Goal: Find specific page/section: Find specific page/section

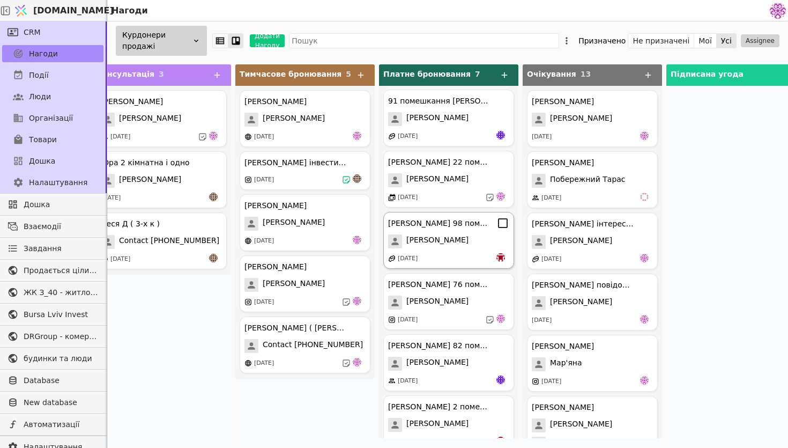
scroll to position [0, 260]
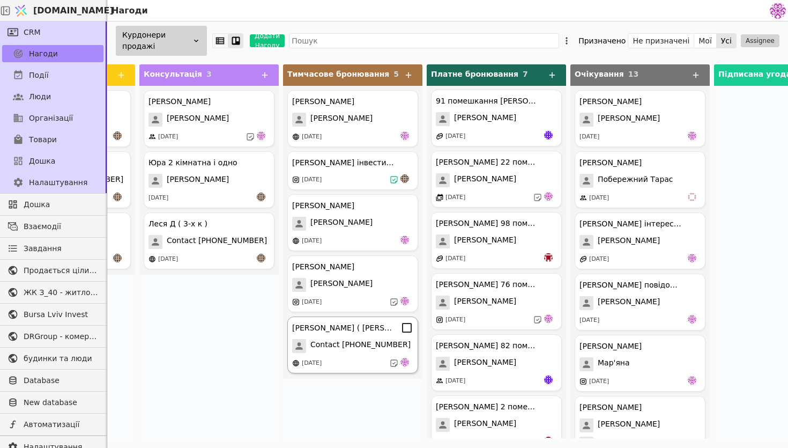
click at [372, 349] on span "Contact [PHONE_NUMBER]" at bounding box center [360, 346] width 100 height 14
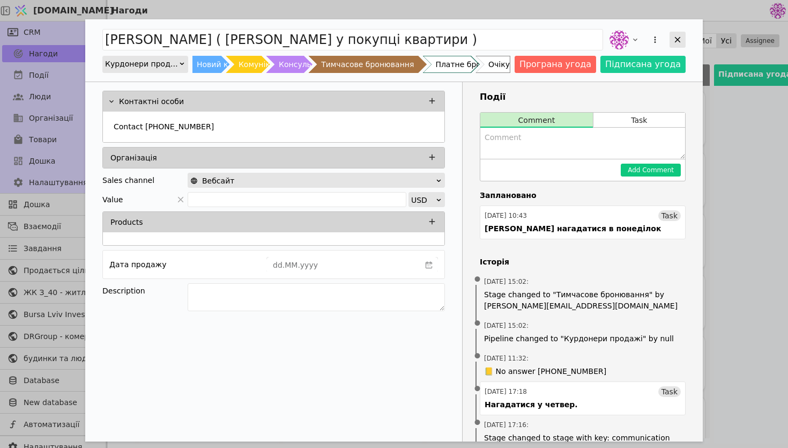
click at [678, 46] on div "Add Opportunity" at bounding box center [678, 40] width 16 height 16
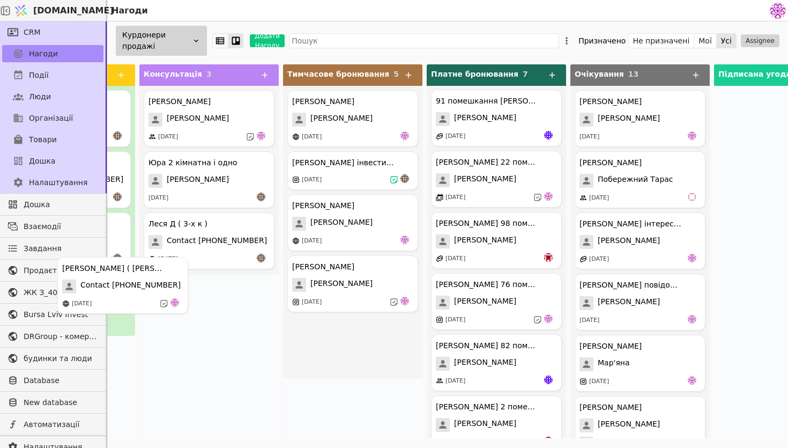
drag, startPoint x: 356, startPoint y: 353, endPoint x: 122, endPoint y: 298, distance: 240.3
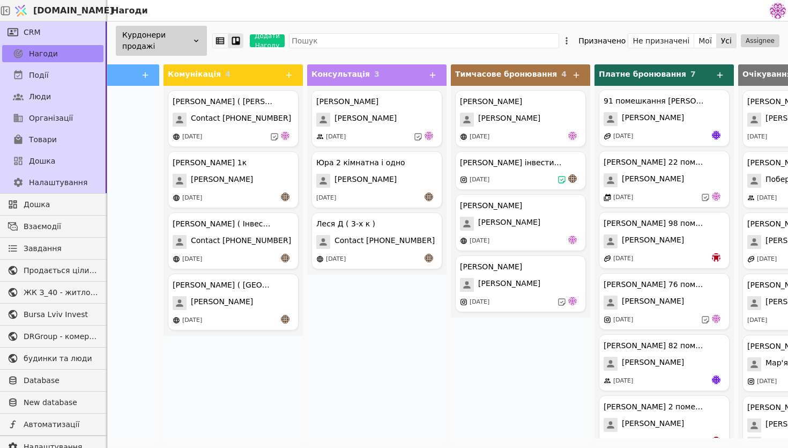
scroll to position [0, 131]
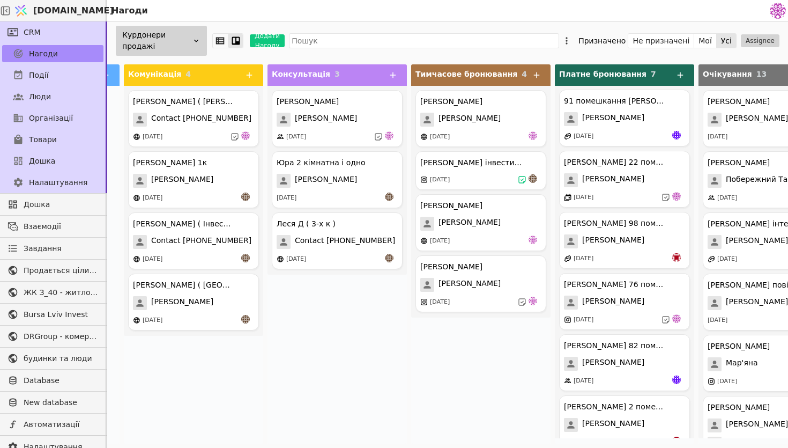
click at [489, 253] on div "[PERSON_NAME] [PERSON_NAME] [DATE] [PERSON_NAME] інвестиція 1к - 36.6 [DATE] [P…" at bounding box center [480, 199] width 139 height 226
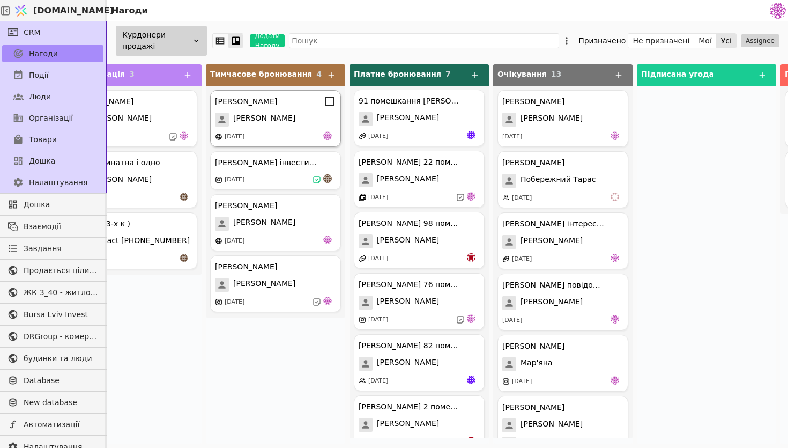
scroll to position [0, 333]
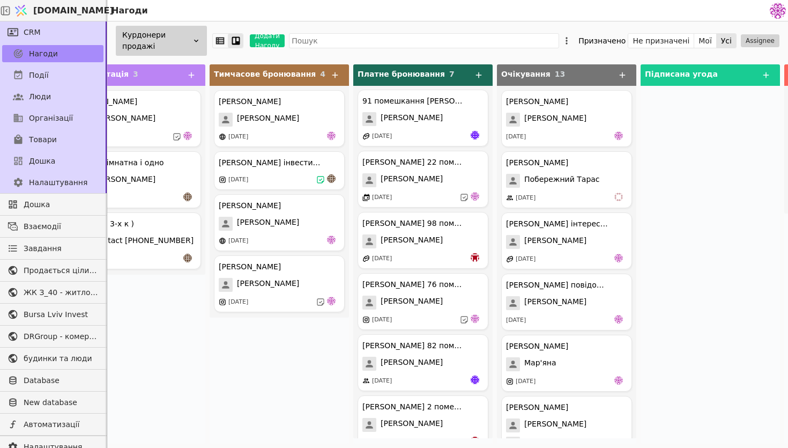
click at [328, 48] on div "Курдонери продажі Додати Нагоду Призначено Не призначені Мої Усі Assignee" at bounding box center [447, 40] width 681 height 39
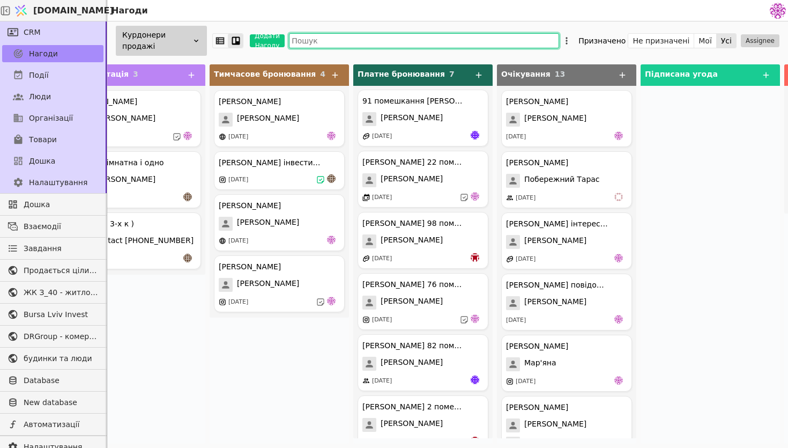
click at [328, 42] on input "text" at bounding box center [424, 40] width 270 height 15
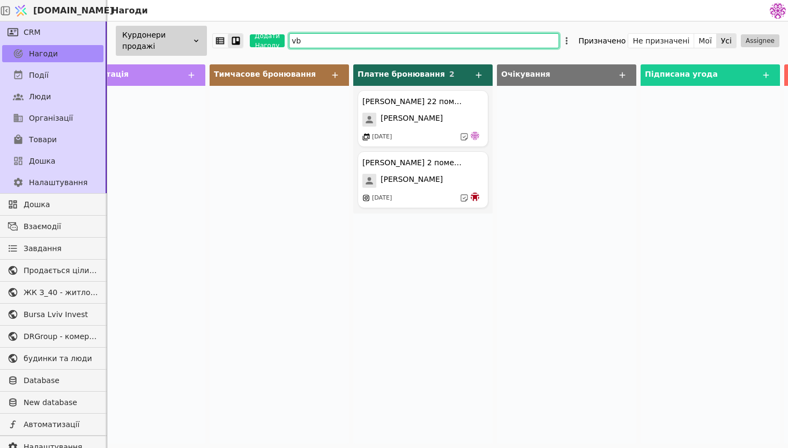
scroll to position [0, 208]
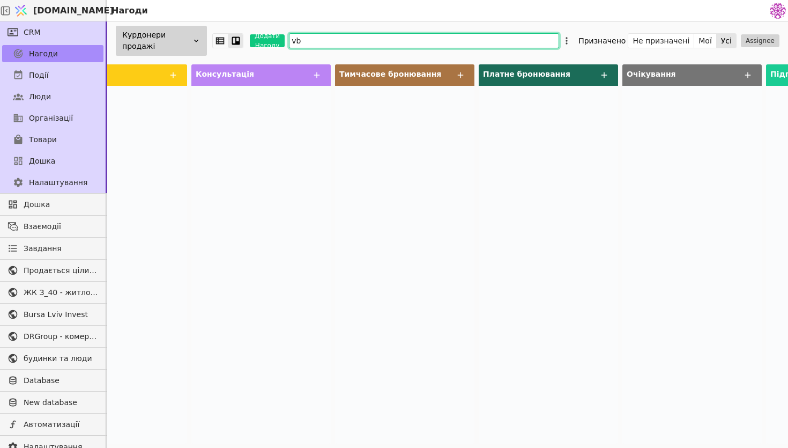
type input "v"
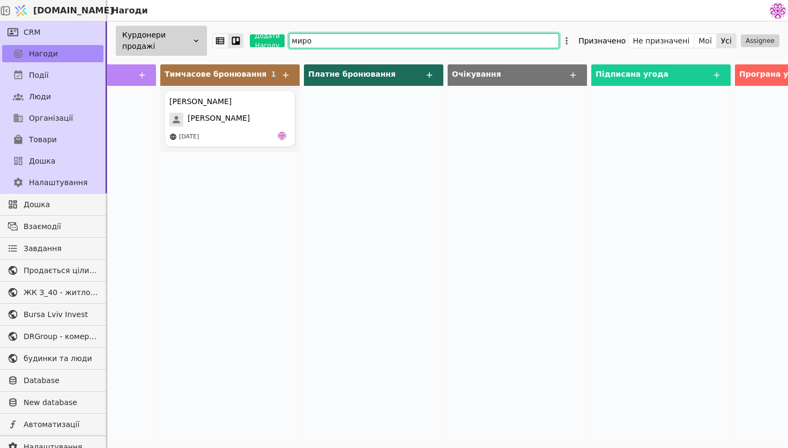
scroll to position [0, 473]
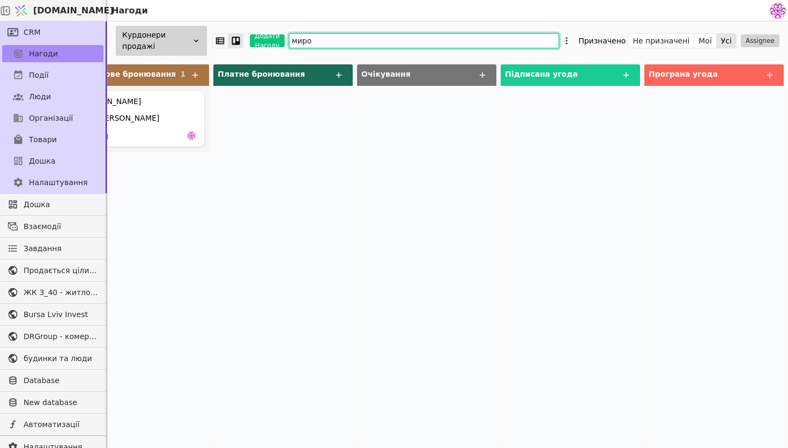
type input "миро"
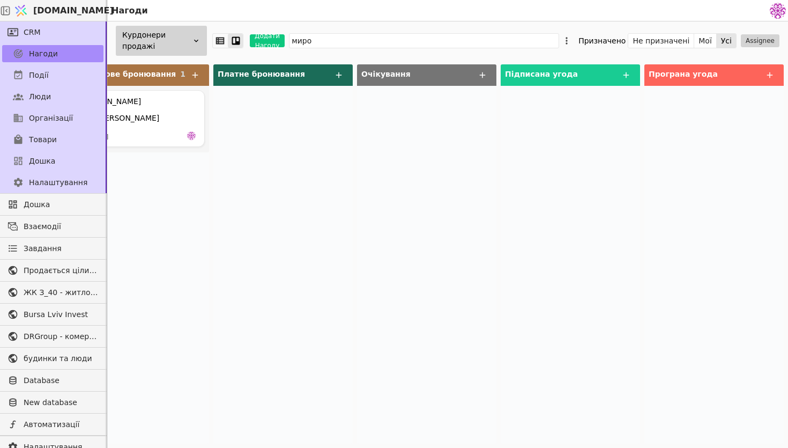
click at [195, 36] on div "Курдонери продажі" at bounding box center [161, 41] width 91 height 30
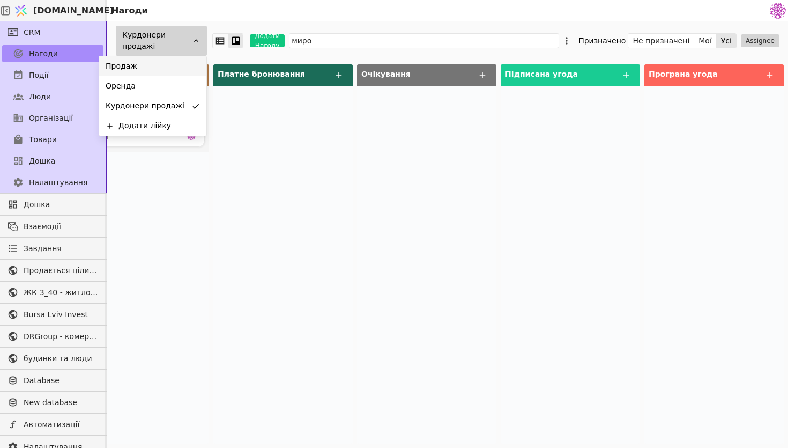
click at [188, 61] on div "Продаж" at bounding box center [152, 66] width 107 height 20
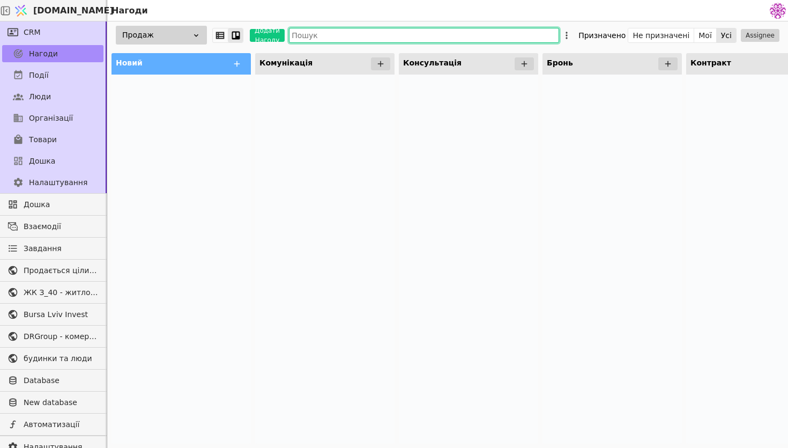
click at [331, 39] on input "text" at bounding box center [424, 35] width 270 height 15
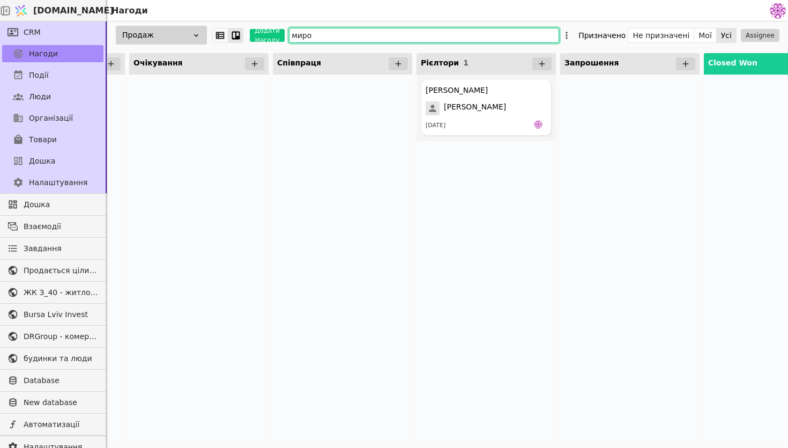
scroll to position [0, 904]
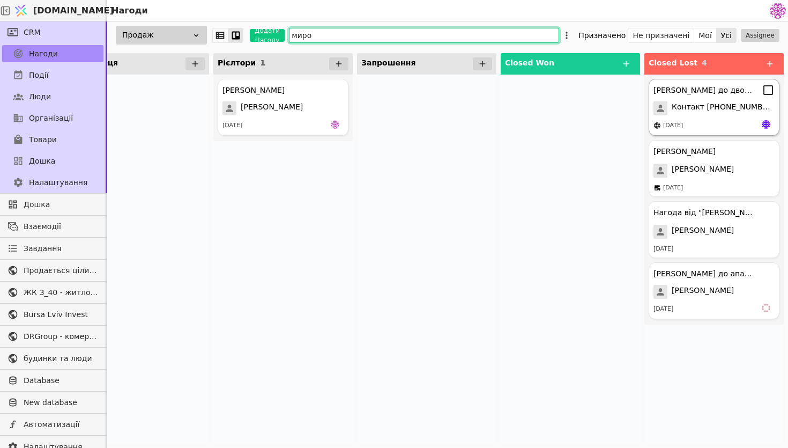
click at [681, 117] on div "[PERSON_NAME] до двокімнатних Контакт [PHONE_NUMBER] [DATE]" at bounding box center [714, 107] width 131 height 57
type input "миро"
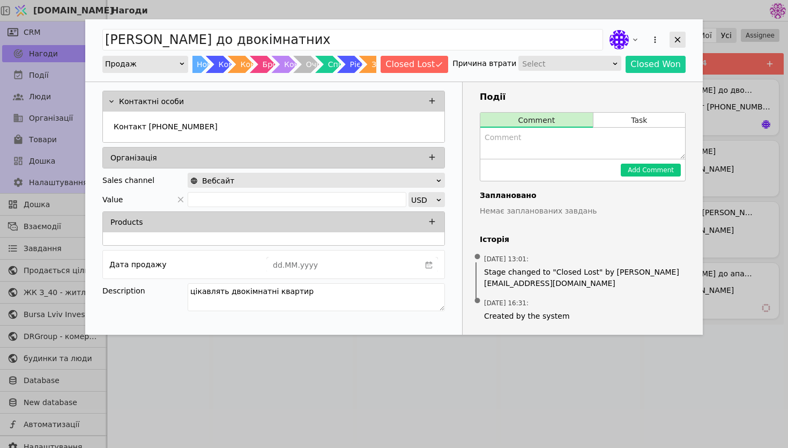
click at [679, 40] on icon "Add Opportunity" at bounding box center [678, 40] width 10 height 10
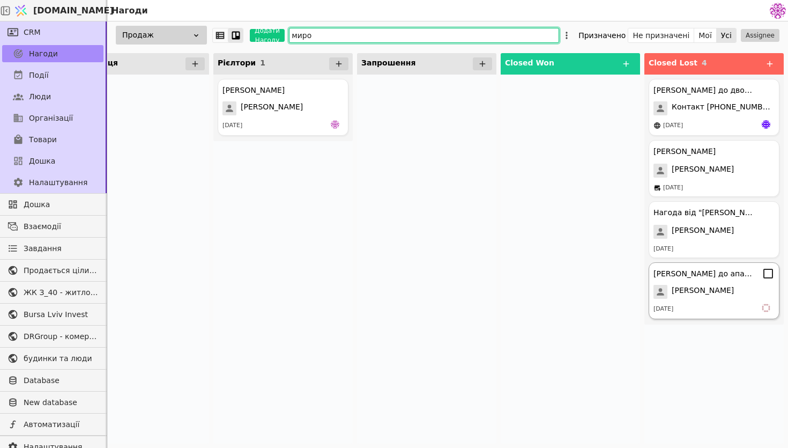
click at [716, 305] on div "[DATE]" at bounding box center [714, 308] width 121 height 11
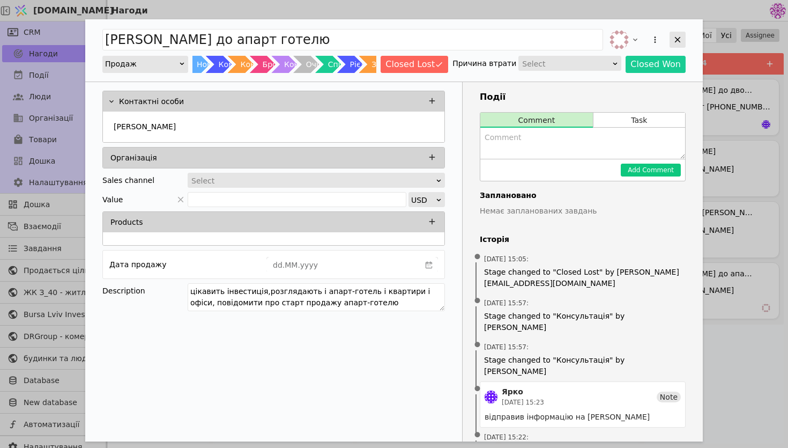
click at [674, 38] on icon "Add Opportunity" at bounding box center [678, 40] width 10 height 10
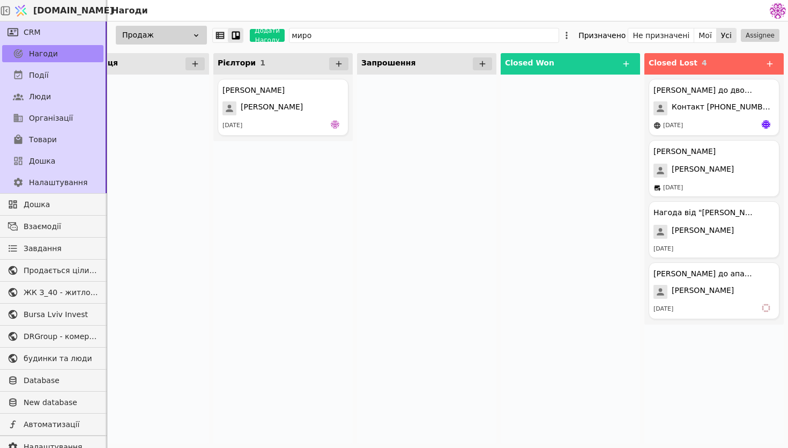
click at [174, 34] on div "Продаж" at bounding box center [161, 35] width 91 height 19
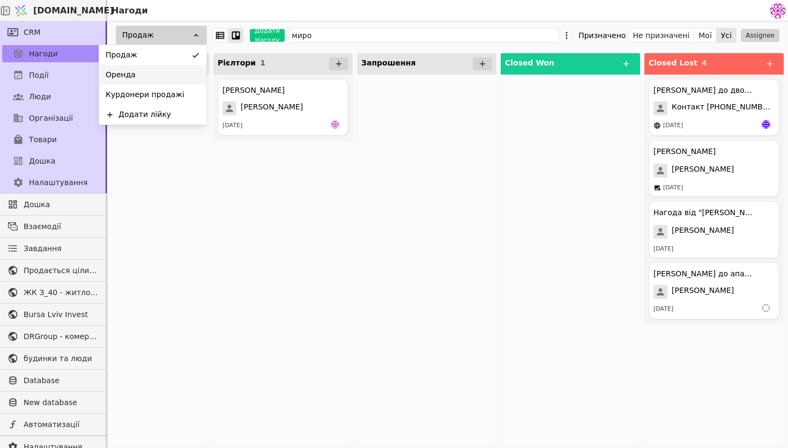
click at [173, 70] on div "Оренда" at bounding box center [152, 75] width 107 height 20
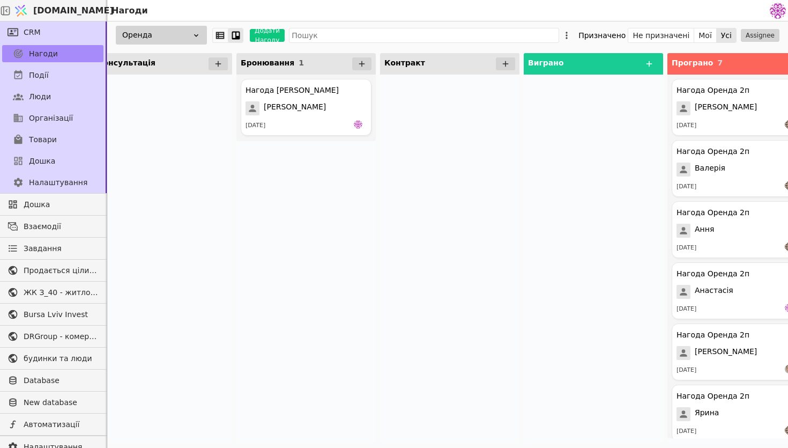
scroll to position [0, 329]
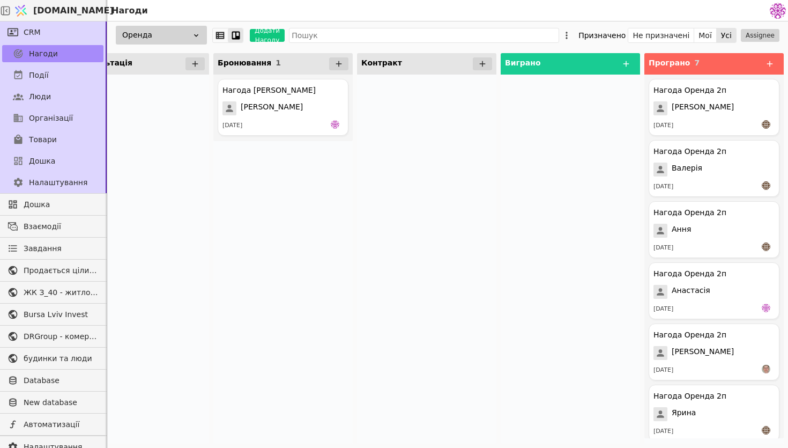
click at [373, 45] on div "Оренда Додати Нагоду Призначено Не призначені Мої Усі Assignee" at bounding box center [447, 34] width 681 height 27
click at [375, 39] on input "text" at bounding box center [424, 35] width 270 height 15
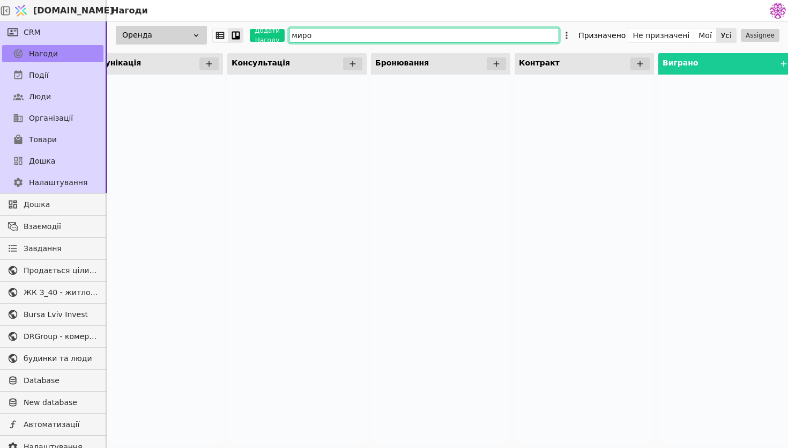
scroll to position [0, 0]
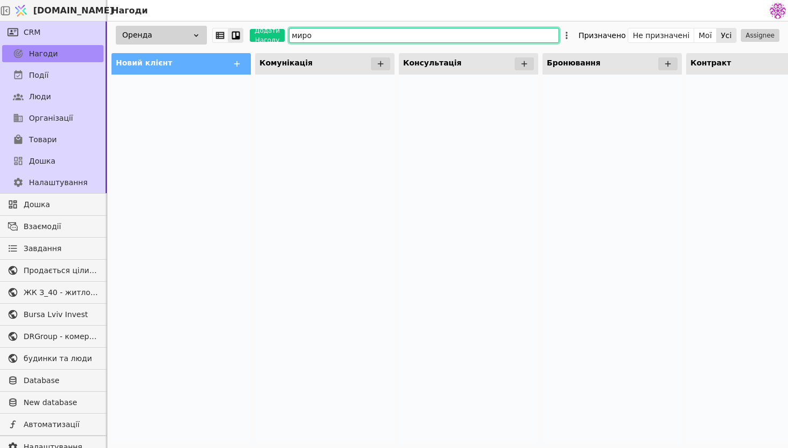
type input "миро"
click at [188, 38] on div "Оренда" at bounding box center [161, 35] width 91 height 19
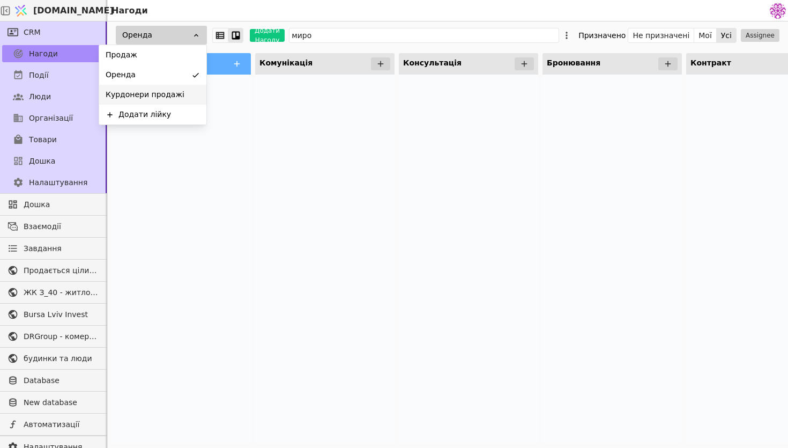
click at [165, 91] on span "Курдонери продажі" at bounding box center [145, 94] width 79 height 11
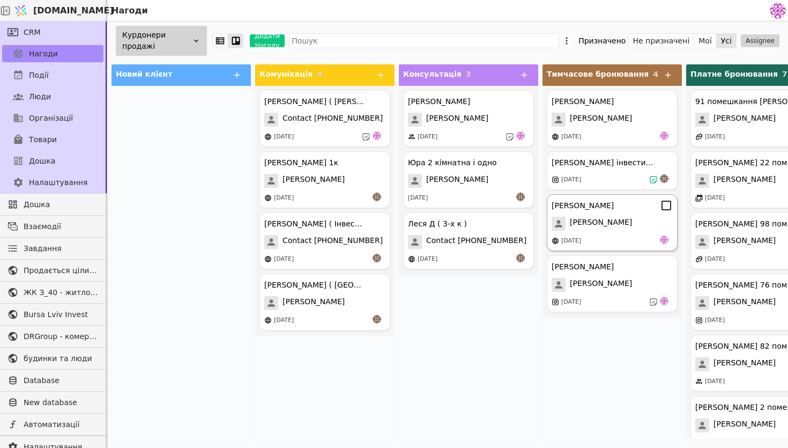
click at [584, 233] on div "[PERSON_NAME] [PERSON_NAME] [DATE]" at bounding box center [612, 222] width 131 height 57
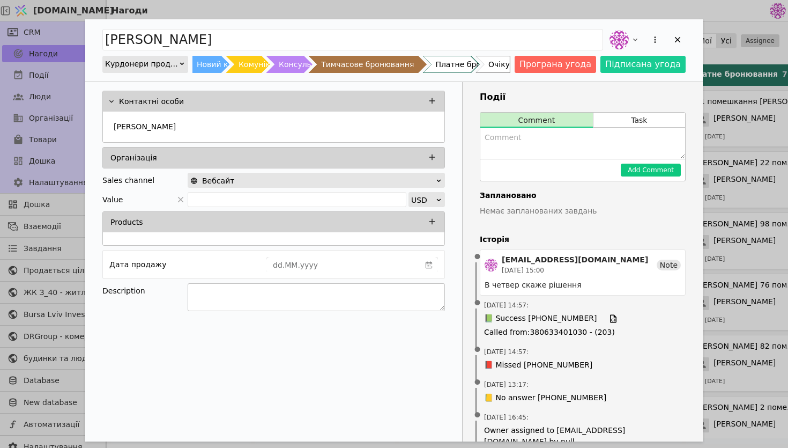
click at [285, 297] on textarea "Add Opportunity" at bounding box center [316, 297] width 257 height 28
type textarea "10 та 71 помешкання"
click at [681, 45] on div "Add Opportunity" at bounding box center [678, 40] width 16 height 16
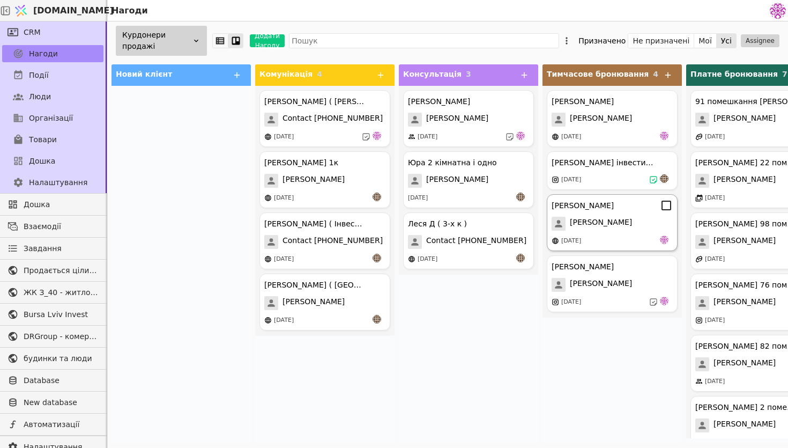
click at [579, 228] on span "[PERSON_NAME]" at bounding box center [601, 224] width 62 height 14
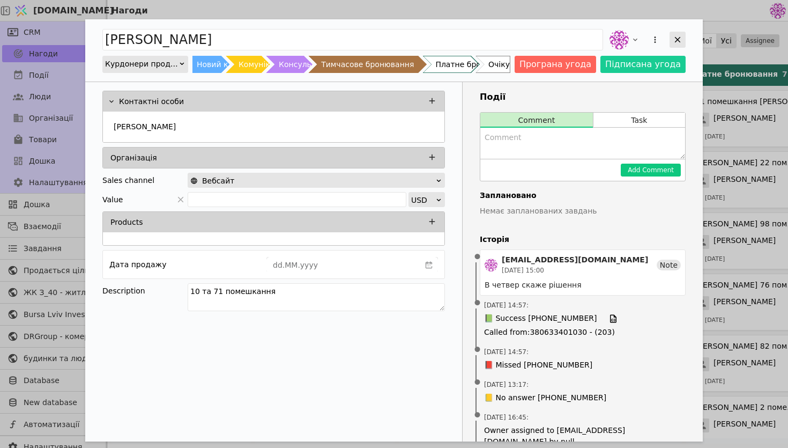
click at [673, 44] on icon "Add Opportunity" at bounding box center [678, 40] width 10 height 10
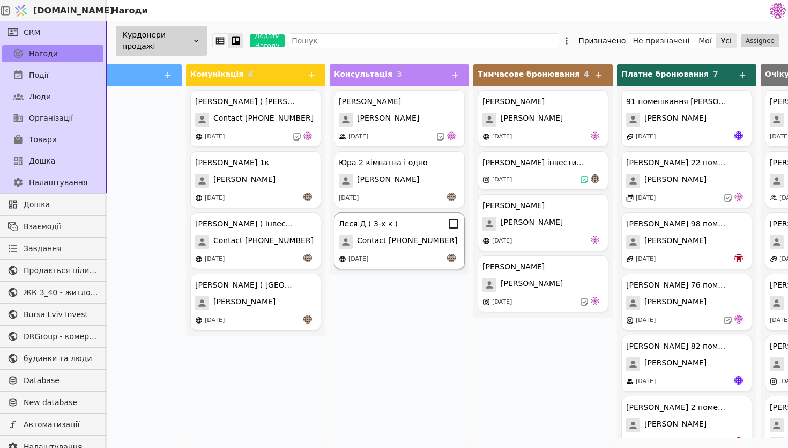
scroll to position [0, 70]
click at [432, 123] on div "[PERSON_NAME]" at bounding box center [398, 120] width 121 height 14
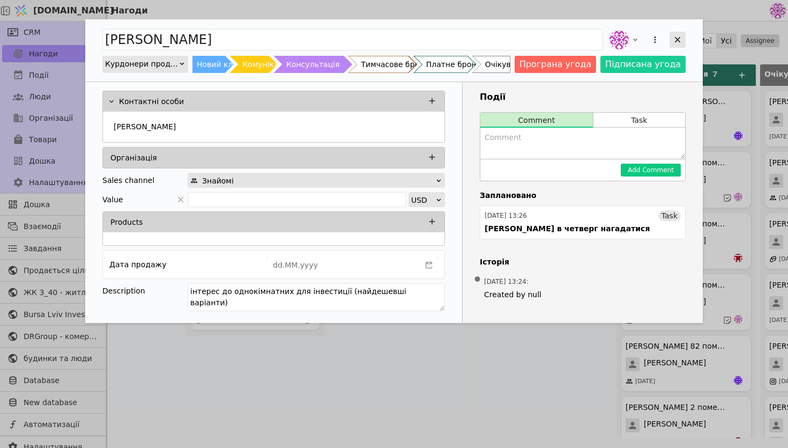
click at [682, 36] on icon "Add Opportunity" at bounding box center [678, 40] width 10 height 10
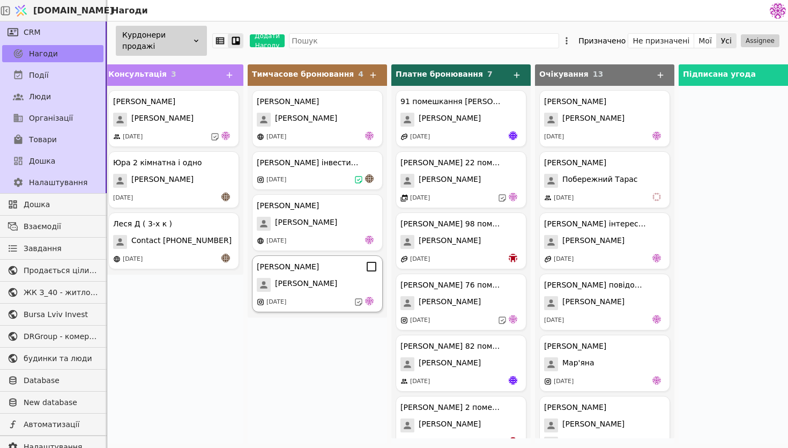
scroll to position [0, 297]
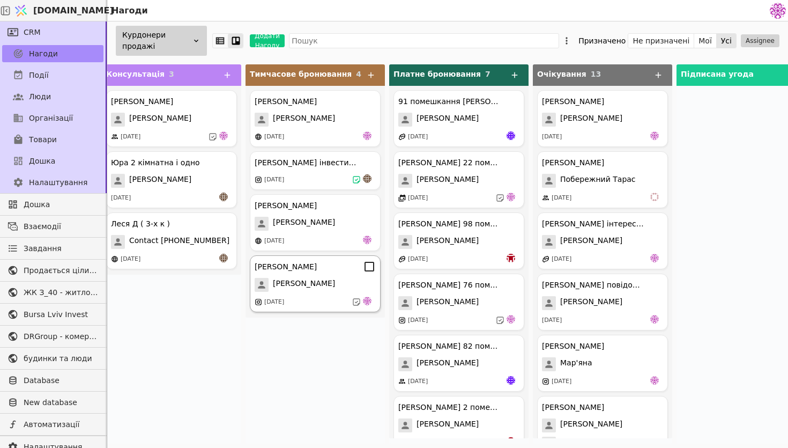
click at [303, 272] on div "[PERSON_NAME]" at bounding box center [286, 266] width 62 height 11
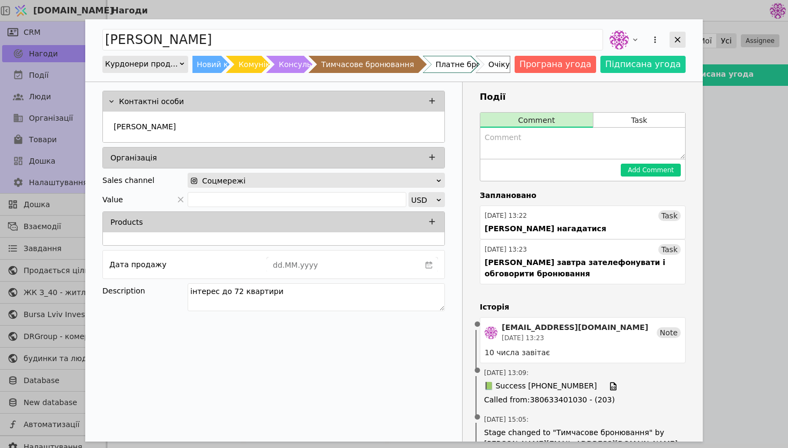
click at [680, 45] on div "Add Opportunity" at bounding box center [678, 40] width 16 height 16
